Goal: Task Accomplishment & Management: Use online tool/utility

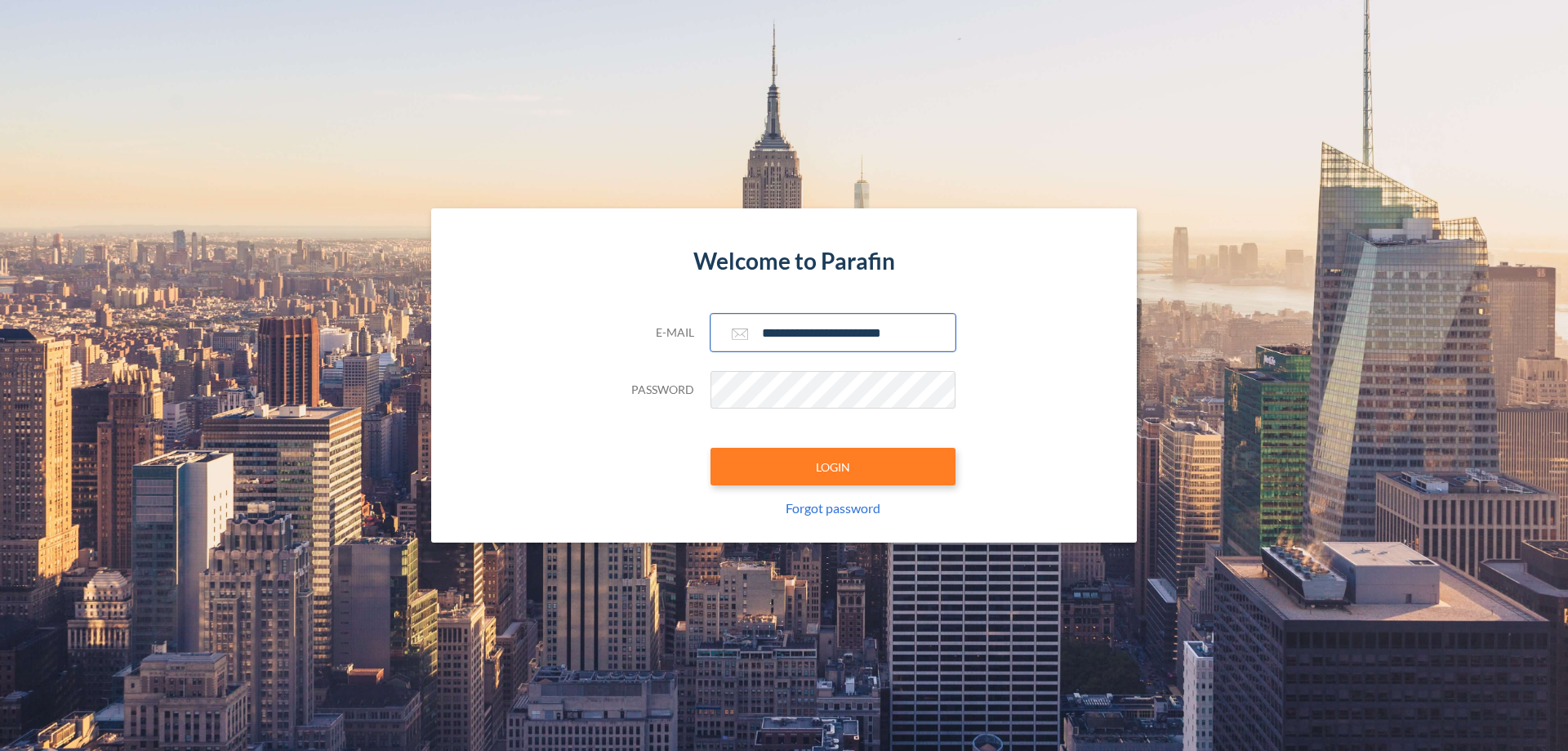
type input "**********"
click at [833, 466] on button "LOGIN" at bounding box center [833, 465] width 245 height 37
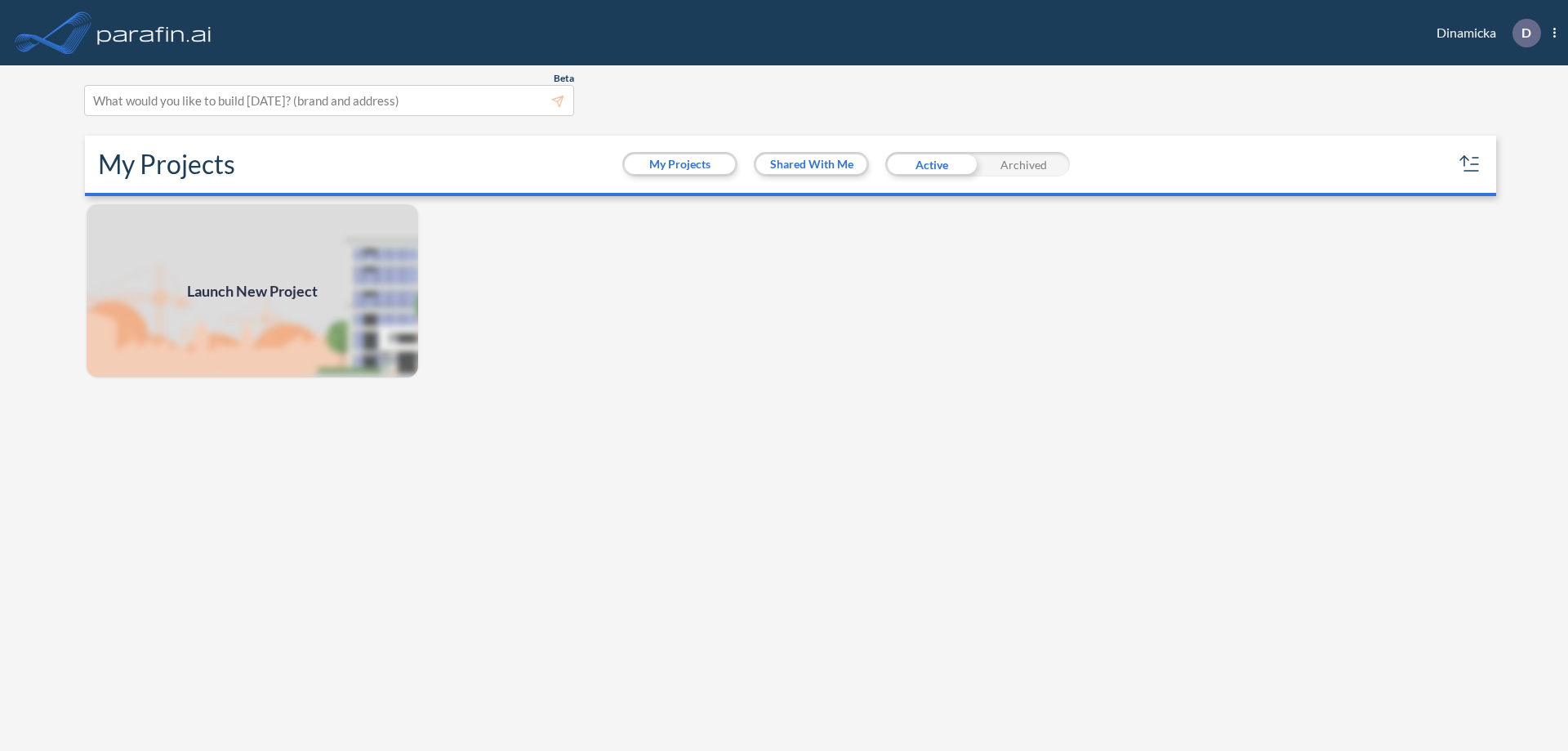
scroll to position [4, 0]
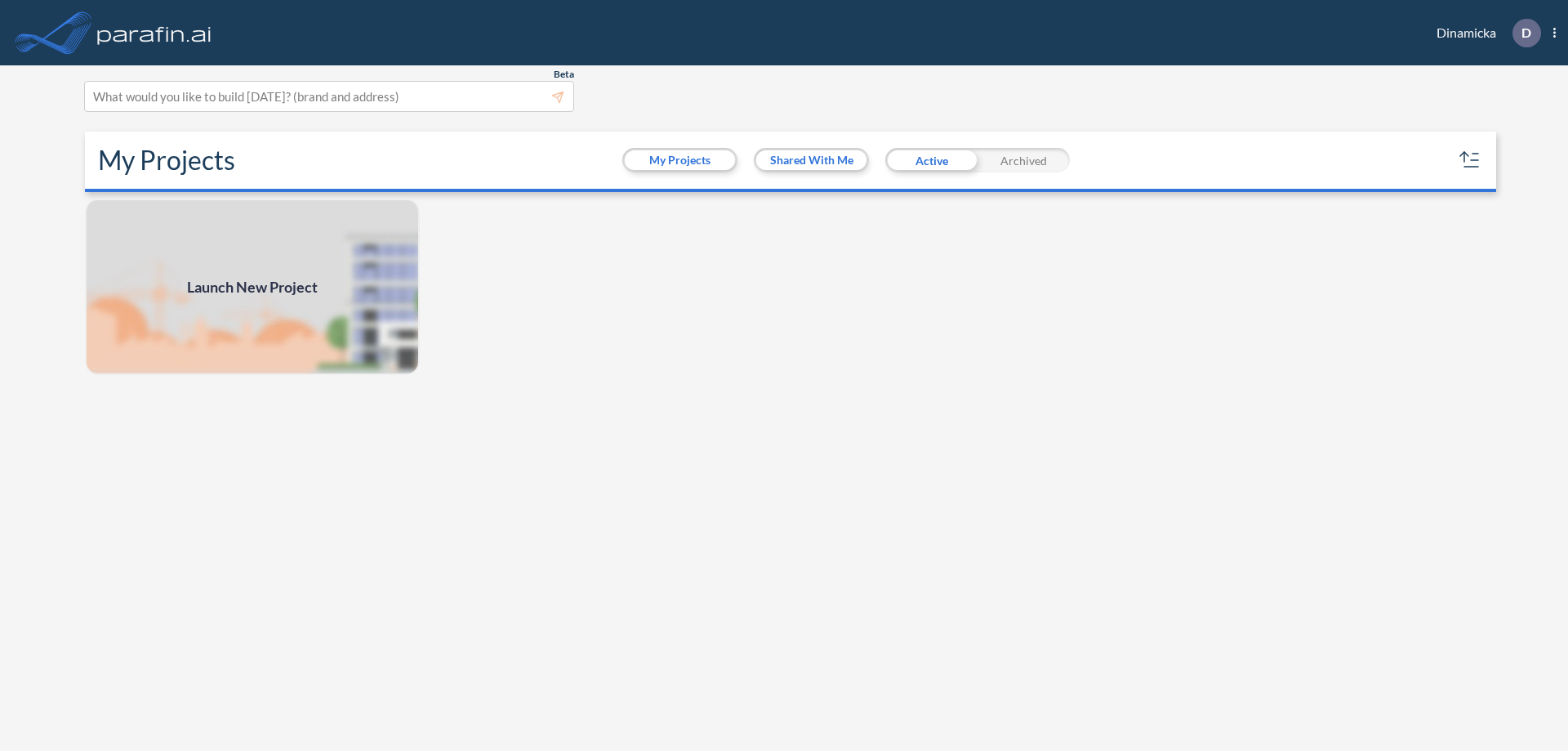
click at [252, 287] on span "Launch New Project" at bounding box center [252, 287] width 131 height 22
